Goal: Information Seeking & Learning: Check status

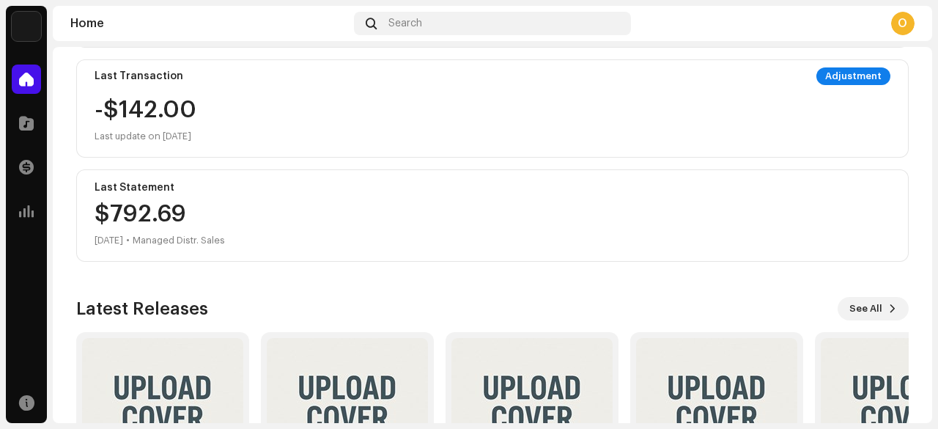
scroll to position [403, 0]
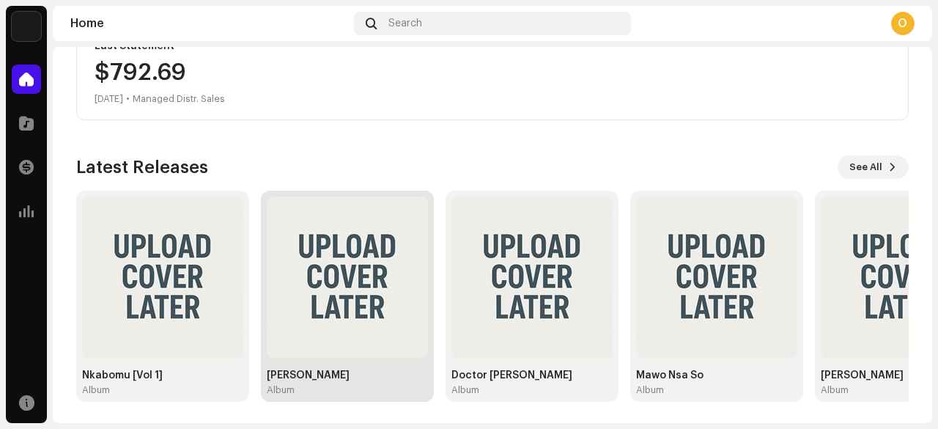
click at [375, 253] on img at bounding box center [347, 276] width 161 height 161
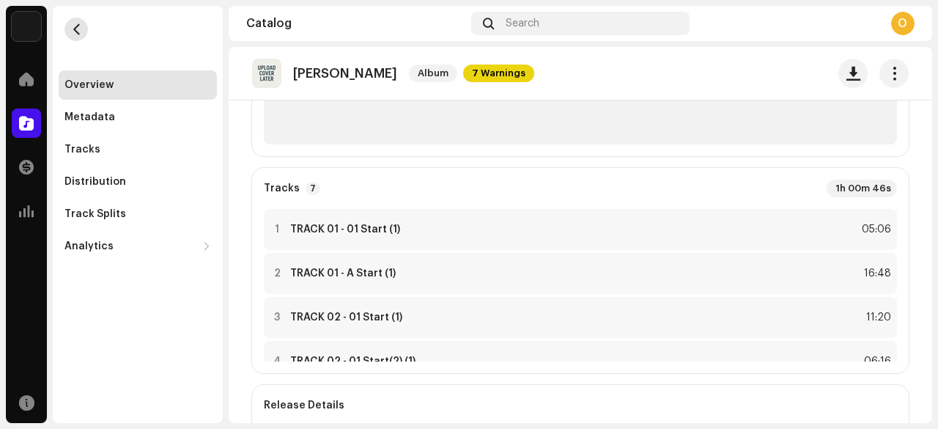
click at [73, 27] on span "button" at bounding box center [76, 29] width 11 height 12
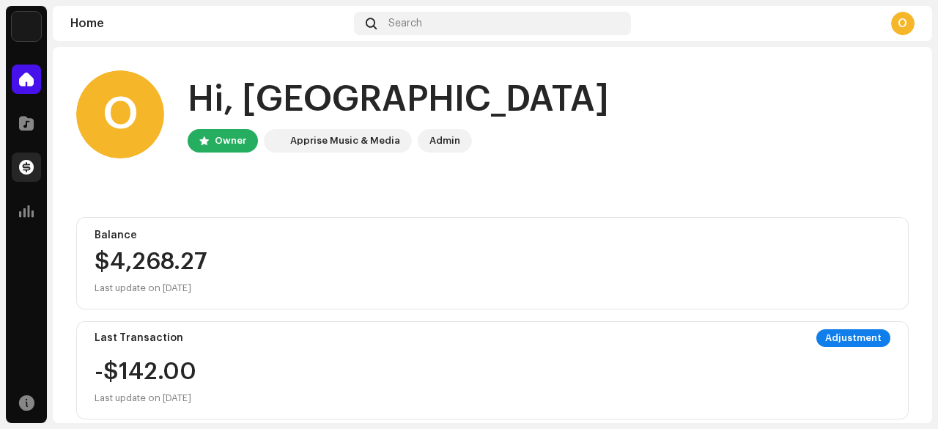
click at [22, 171] on span at bounding box center [26, 167] width 15 height 12
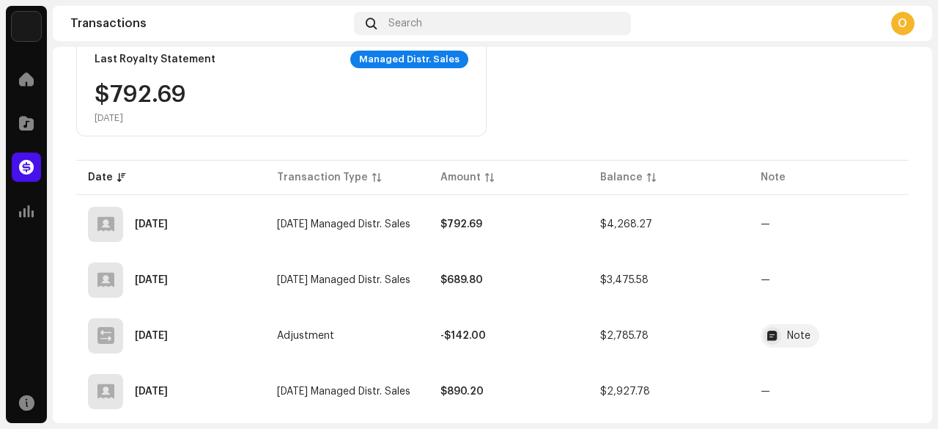
scroll to position [268, 0]
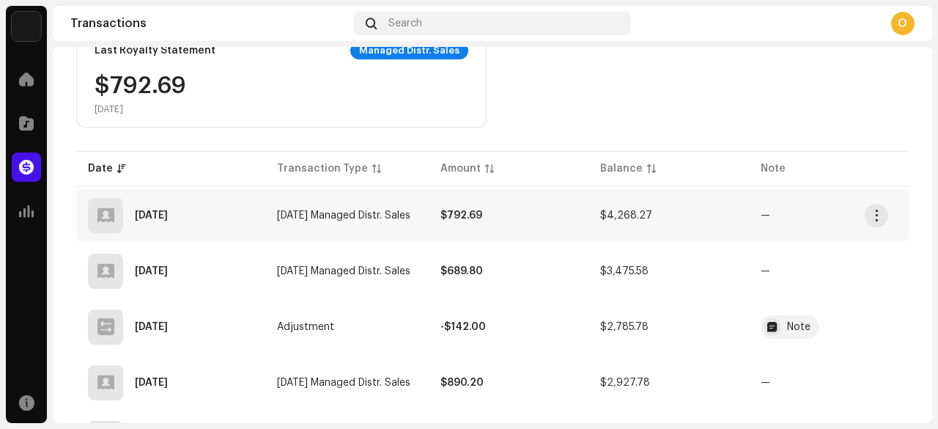
click at [424, 211] on td "[DATE] Managed Distr. Sales" at bounding box center [346, 215] width 163 height 53
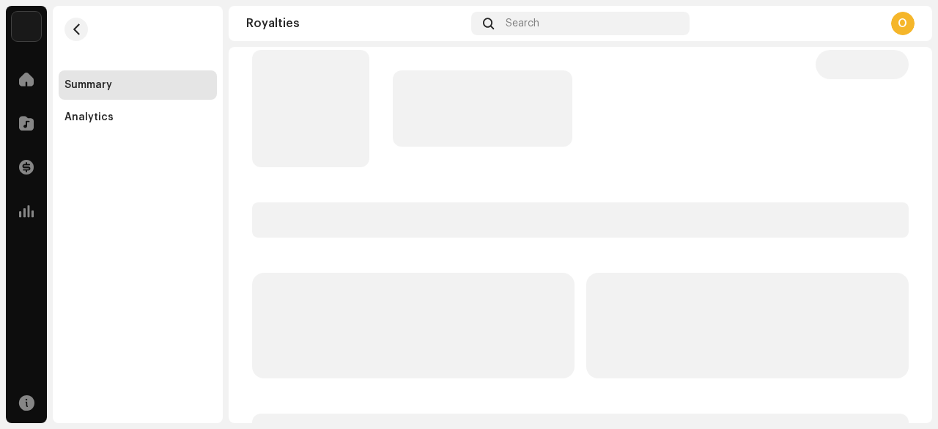
click at [421, 223] on p-skeleton at bounding box center [580, 219] width 657 height 35
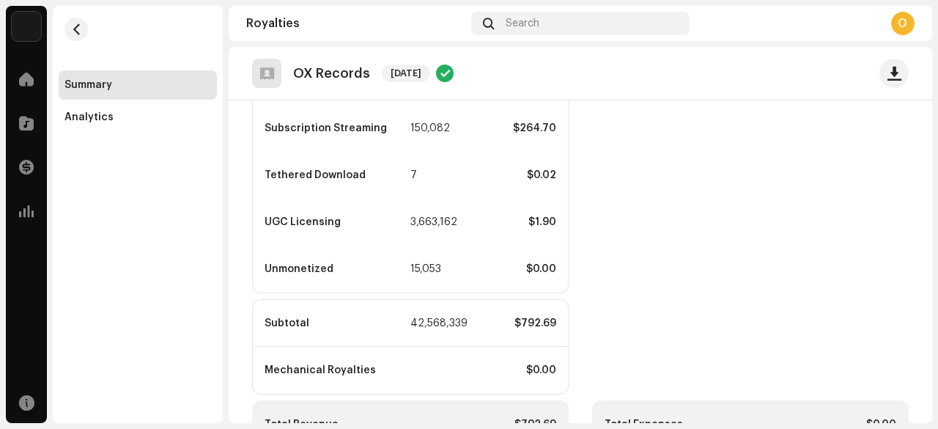
scroll to position [843, 0]
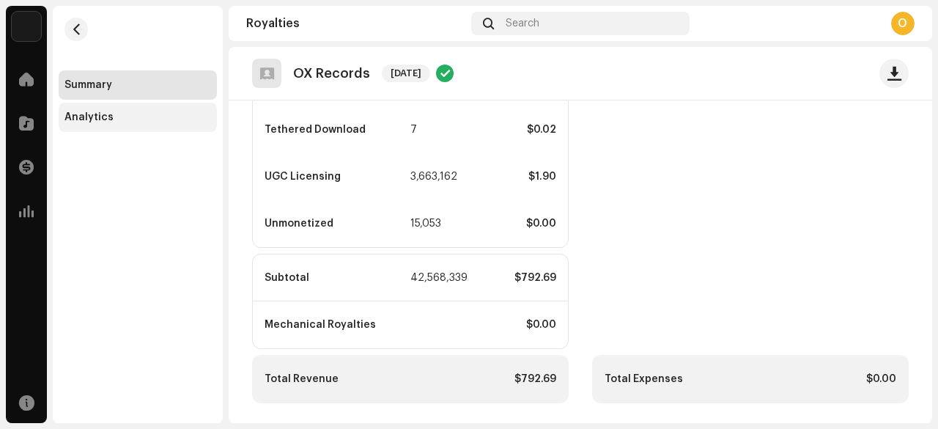
click at [105, 120] on div "Analytics" at bounding box center [89, 117] width 49 height 12
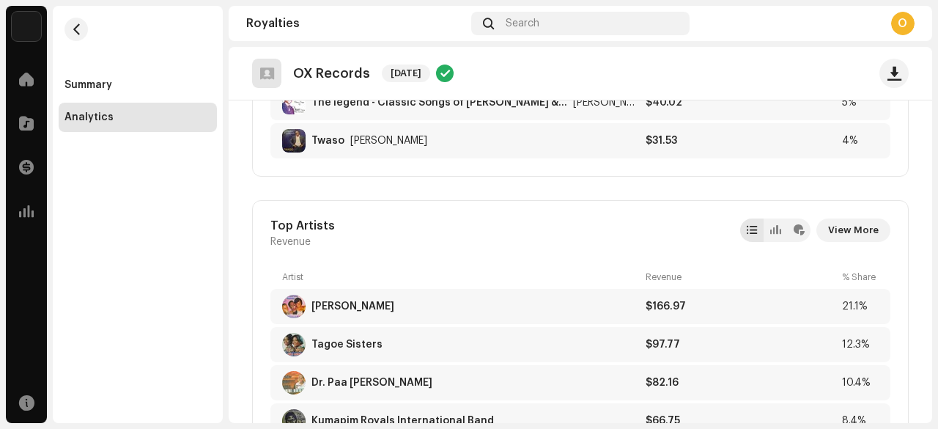
scroll to position [625, 0]
click at [850, 229] on span "View More" at bounding box center [853, 230] width 51 height 29
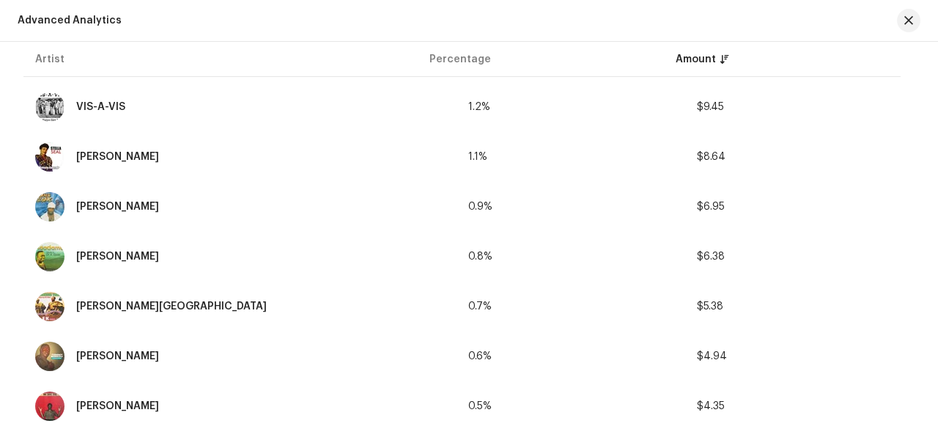
scroll to position [842, 0]
click at [825, 199] on td "$6.95" at bounding box center [799, 206] width 229 height 47
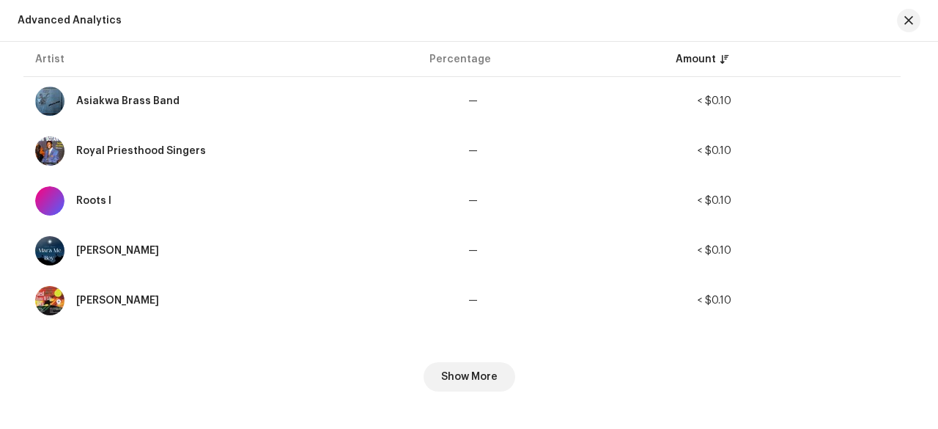
scroll to position [2399, 0]
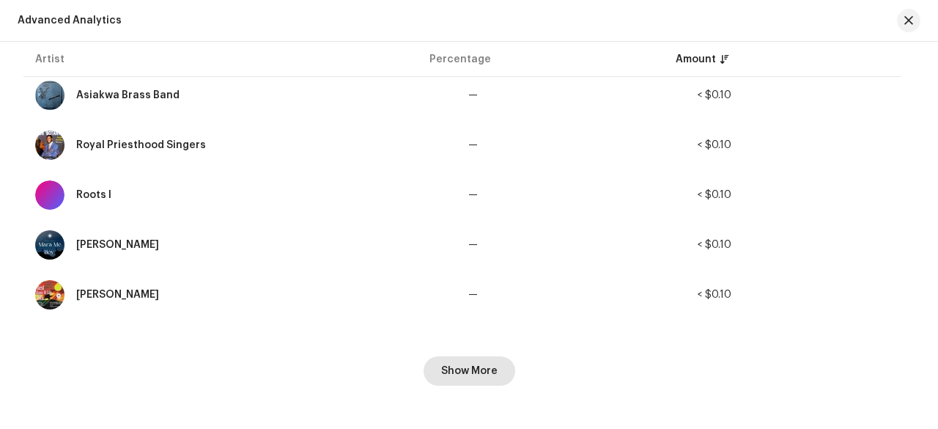
click at [475, 358] on span "Show More" at bounding box center [469, 370] width 56 height 29
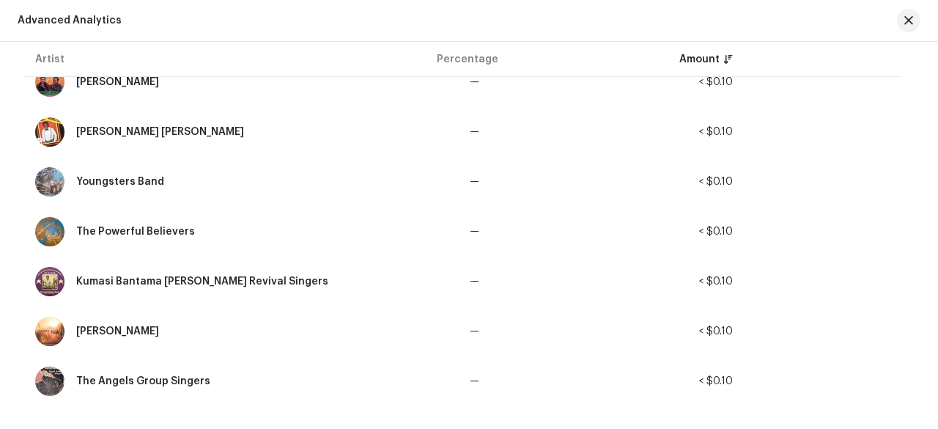
scroll to position [3381, 0]
